Goal: Information Seeking & Learning: Learn about a topic

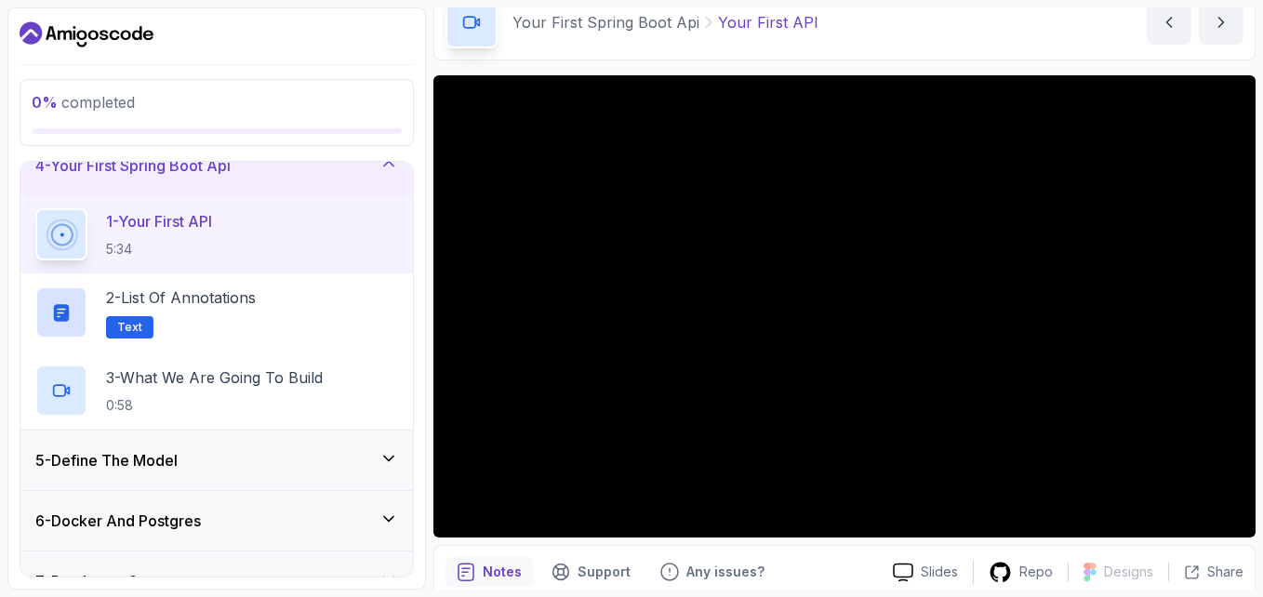
scroll to position [93, 0]
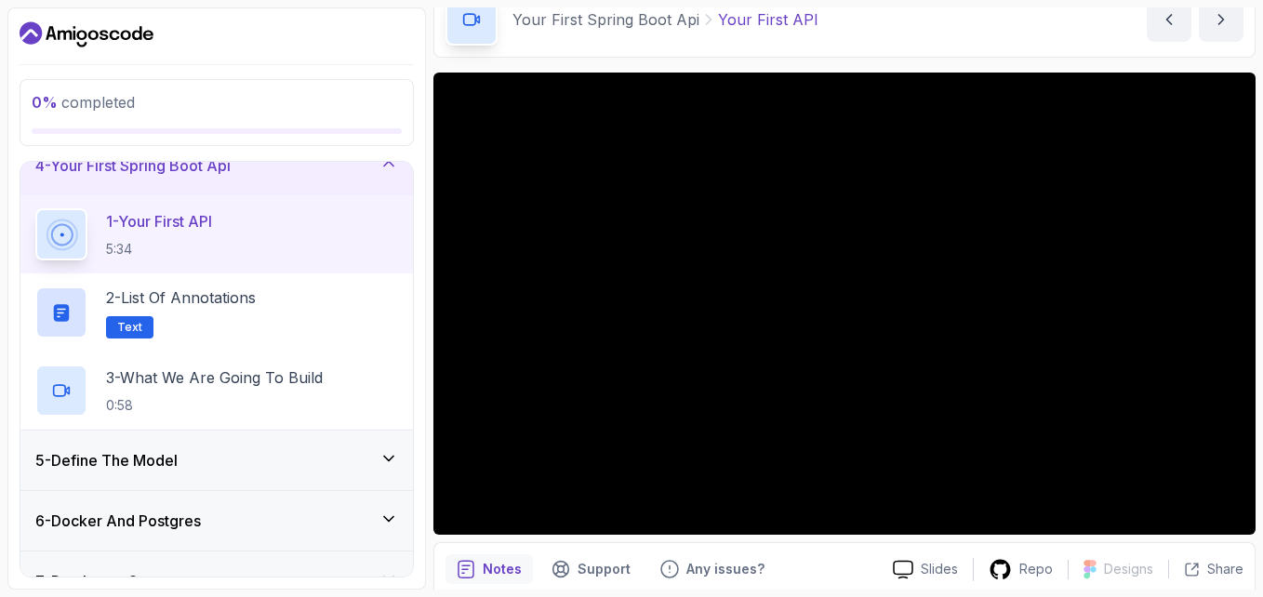
click at [887, 30] on div "Your First Spring Boot Api Your First API Your First API by [PERSON_NAME]" at bounding box center [844, 19] width 822 height 76
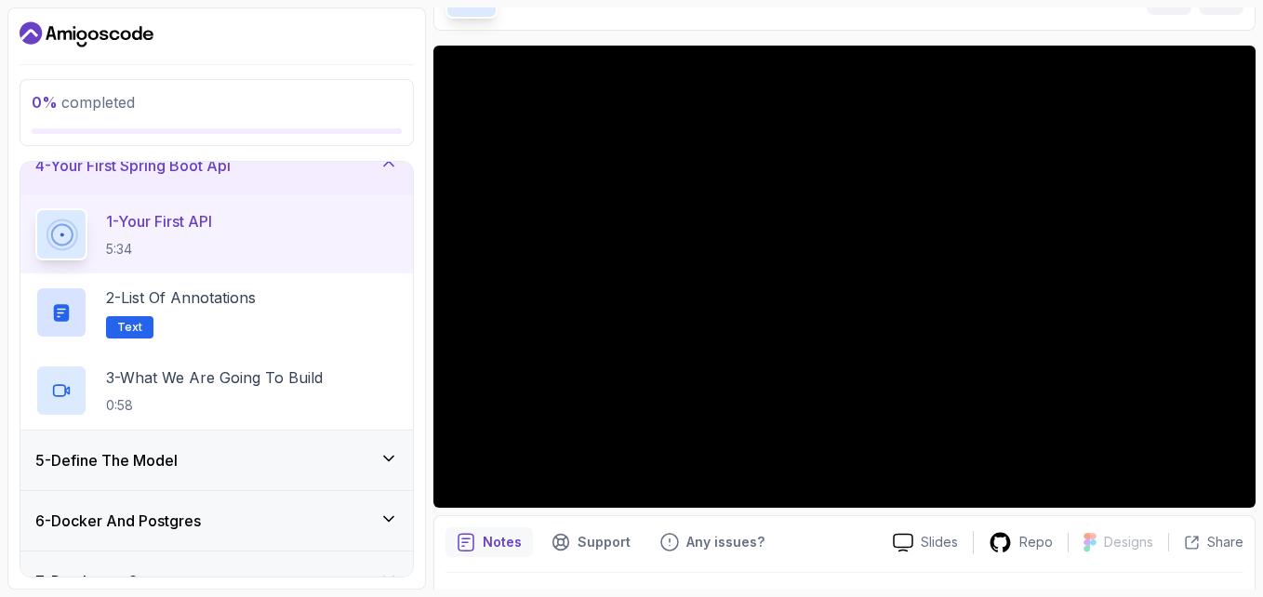
scroll to position [124, 0]
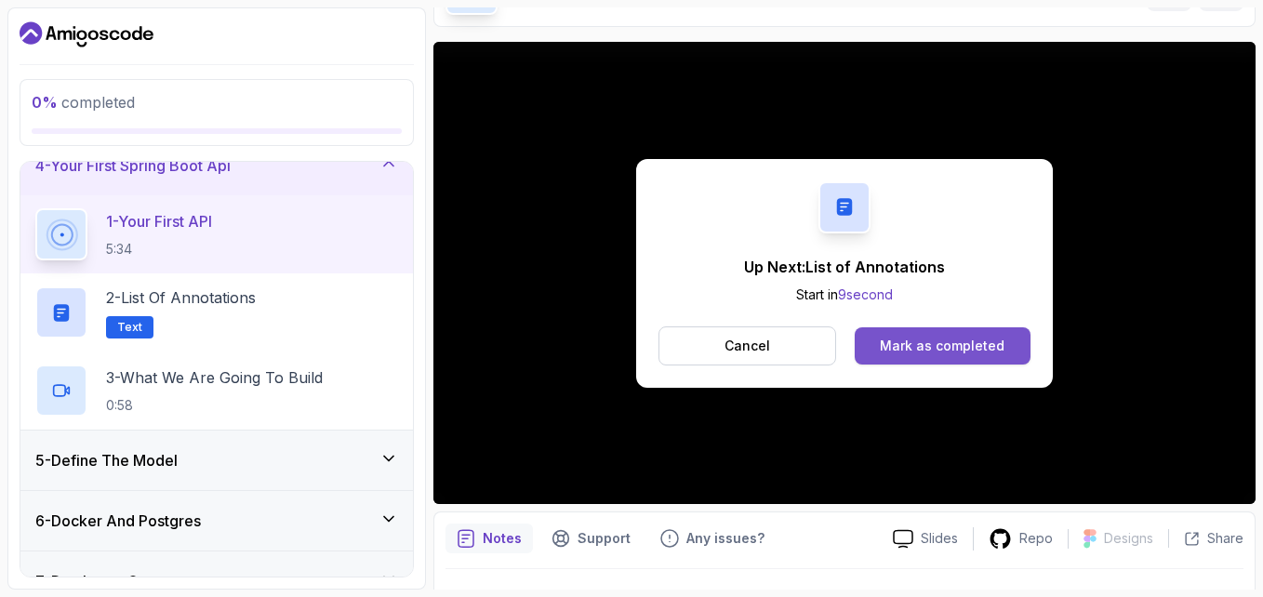
click at [933, 352] on div "Mark as completed" at bounding box center [942, 346] width 125 height 19
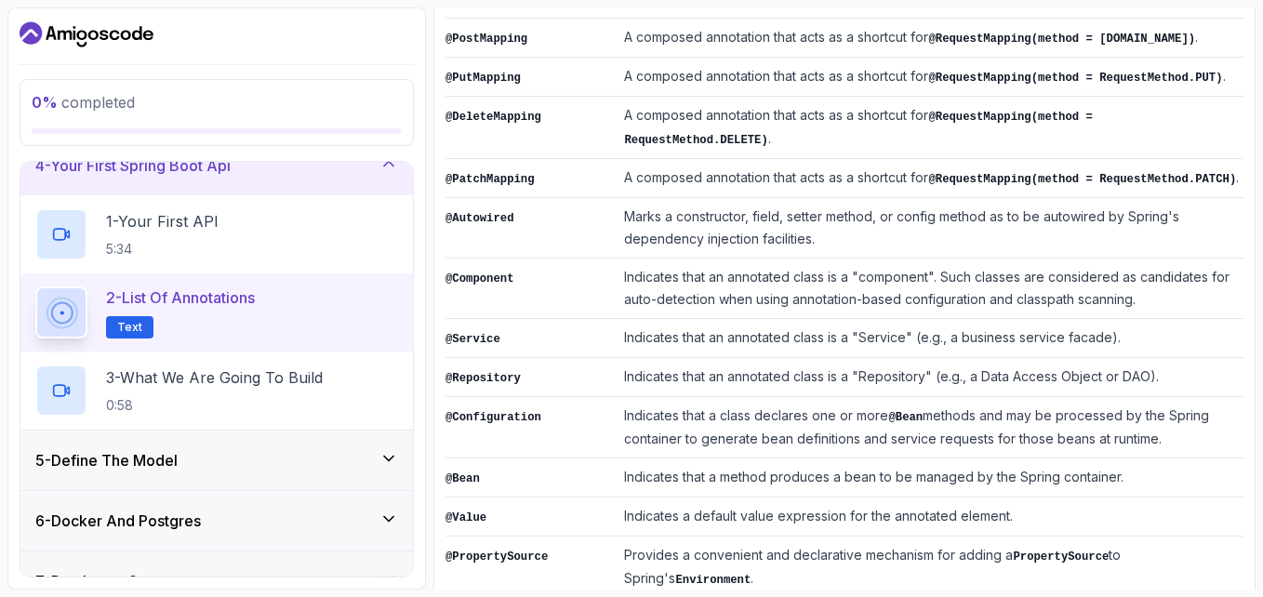
scroll to position [566, 0]
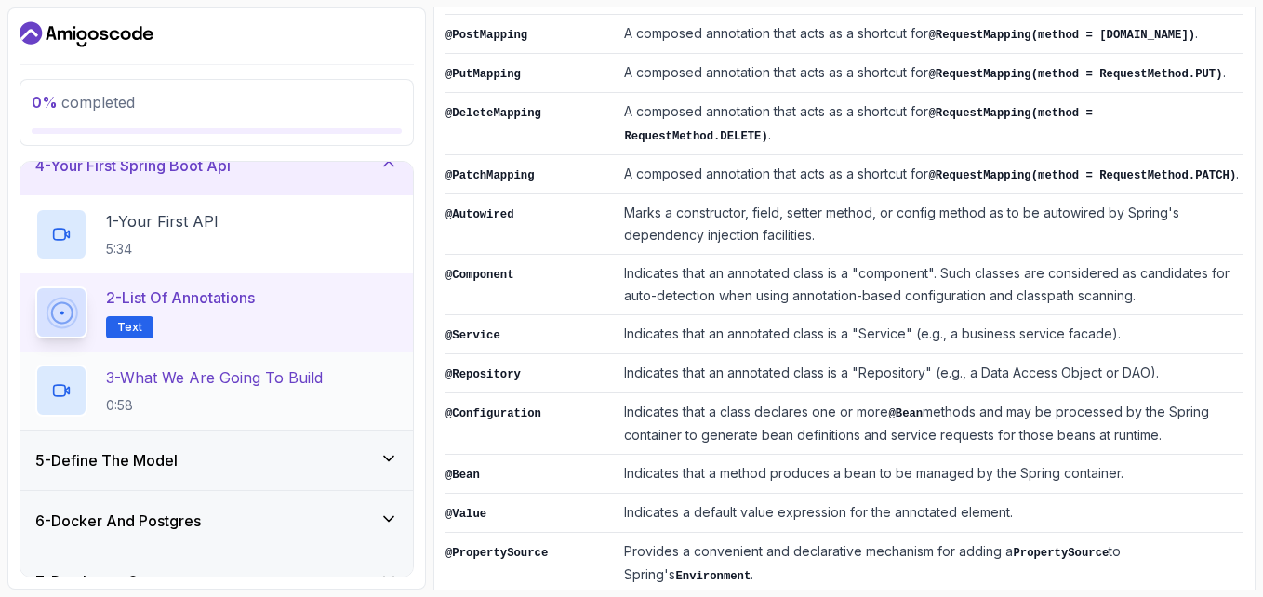
click at [166, 376] on p "3 - What We Are Going To Build" at bounding box center [214, 377] width 217 height 22
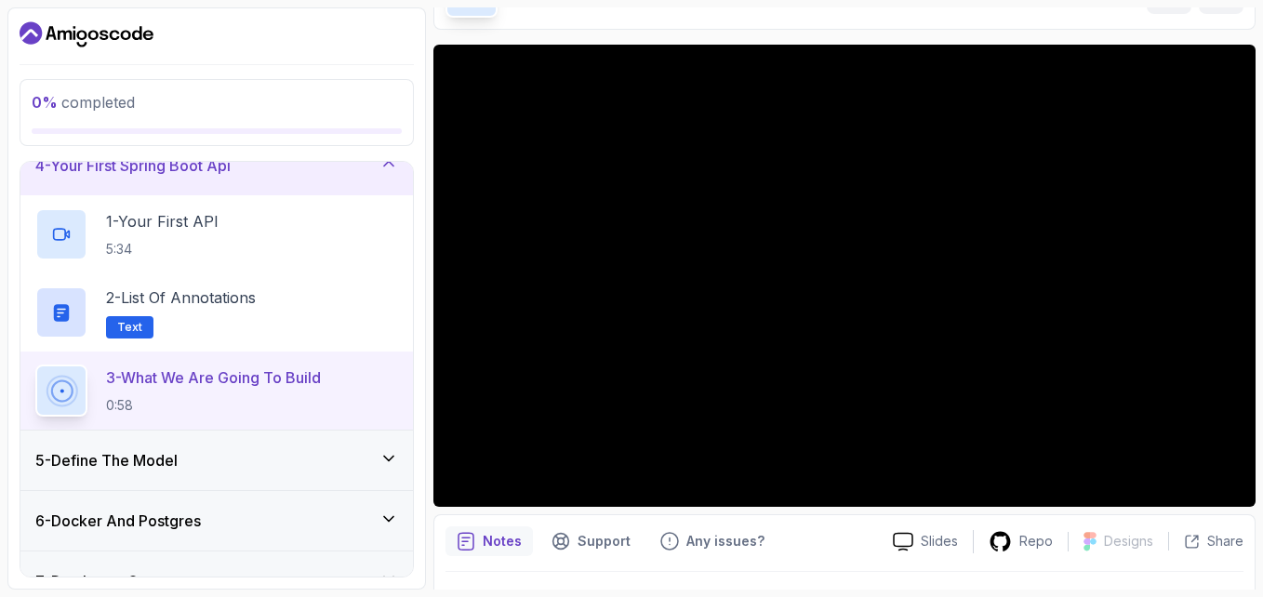
scroll to position [124, 0]
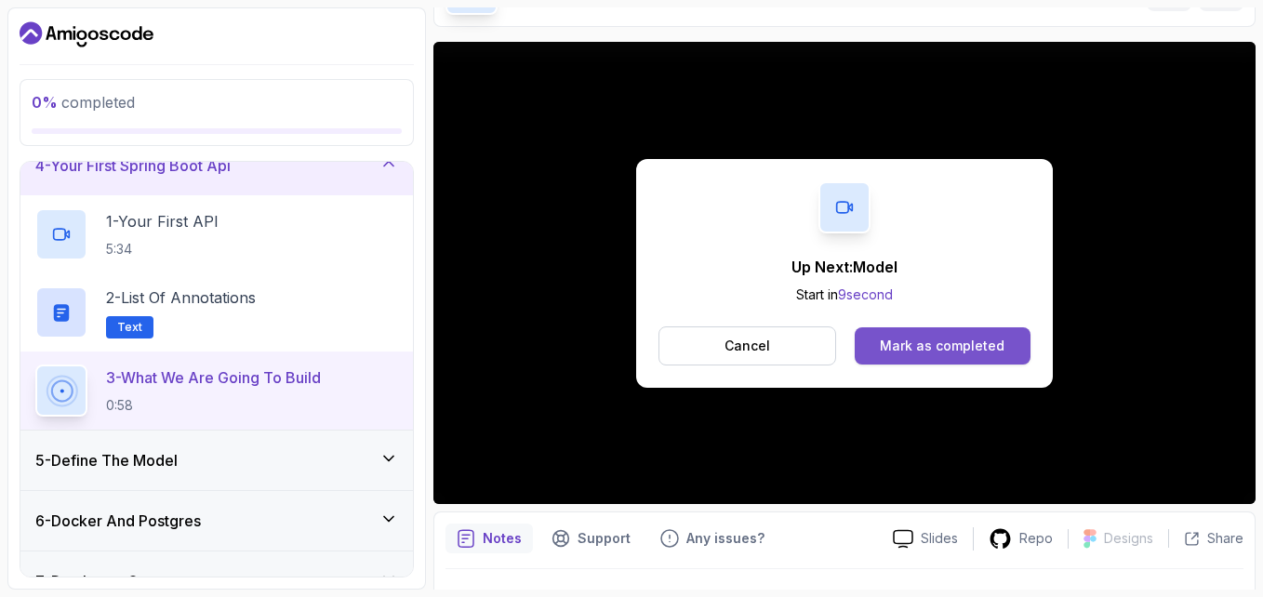
click at [925, 333] on button "Mark as completed" at bounding box center [943, 345] width 176 height 37
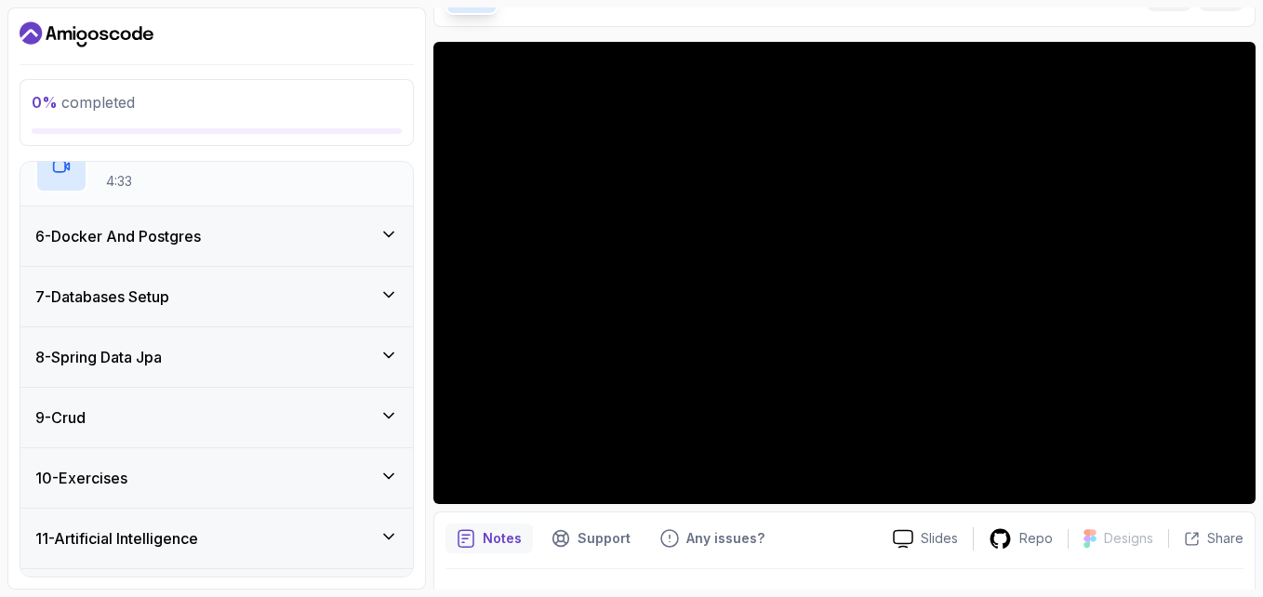
scroll to position [466, 0]
